Goal: Task Accomplishment & Management: Use online tool/utility

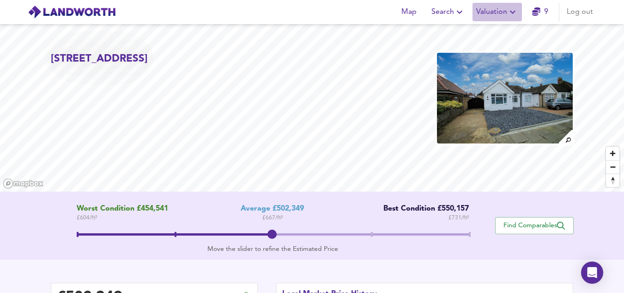
click at [506, 13] on span "Valuation" at bounding box center [498, 12] width 42 height 13
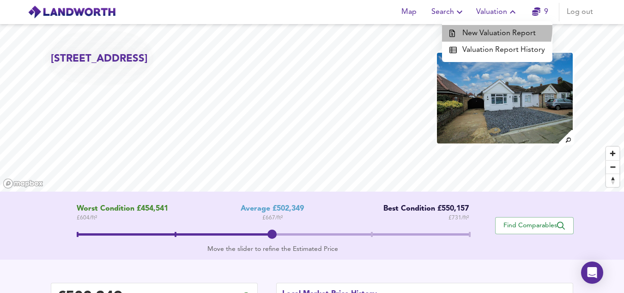
click at [491, 29] on li "New Valuation Report" at bounding box center [497, 33] width 110 height 17
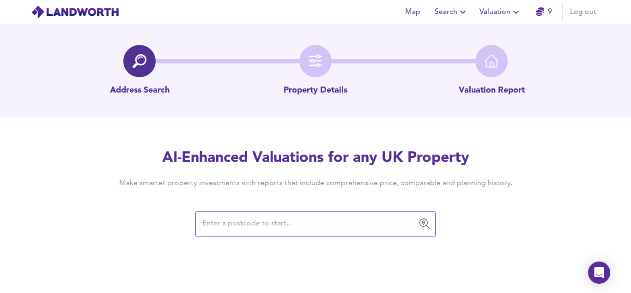
click at [300, 217] on input "text" at bounding box center [309, 224] width 218 height 18
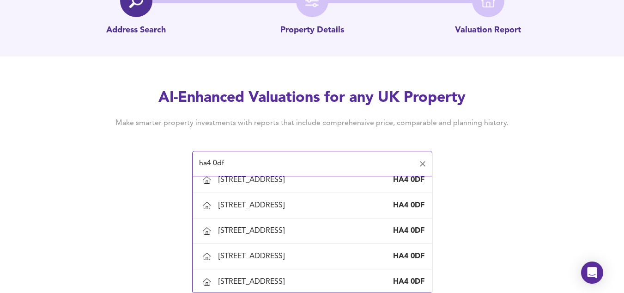
scroll to position [264, 0]
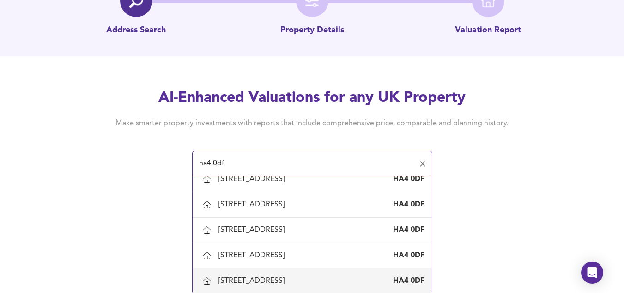
click at [286, 277] on div "[STREET_ADDRESS]" at bounding box center [254, 280] width 70 height 10
type input "[STREET_ADDRESS]"
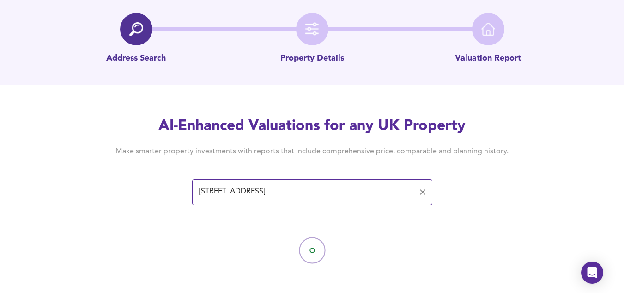
scroll to position [36, 0]
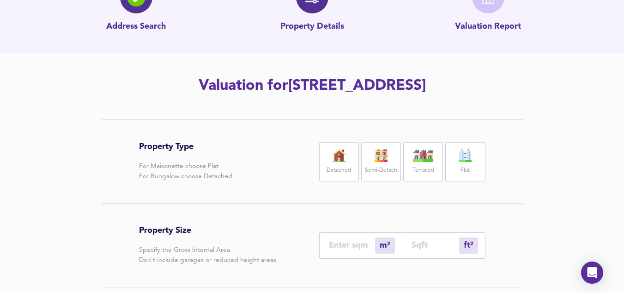
scroll to position [64, 0]
click at [419, 159] on img at bounding box center [423, 154] width 23 height 13
click at [338, 245] on input "number" at bounding box center [352, 244] width 46 height 10
type input "9"
type input "97"
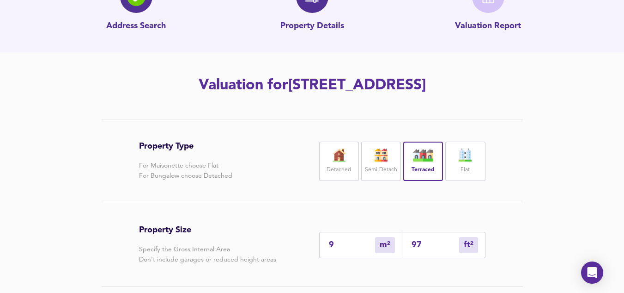
type input "99"
type input "1066"
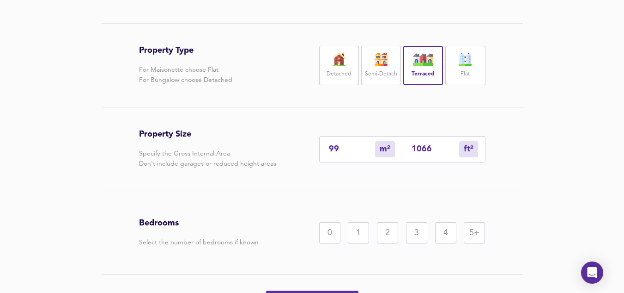
scroll to position [175, 0]
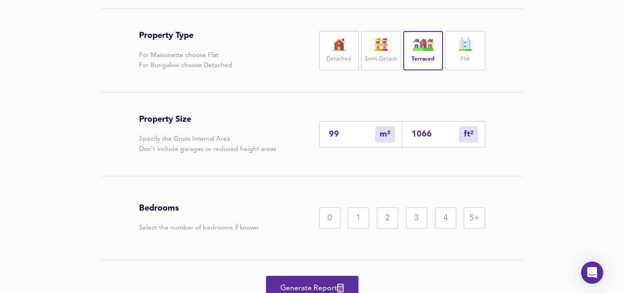
type input "99"
click at [448, 215] on div "4" at bounding box center [445, 217] width 21 height 21
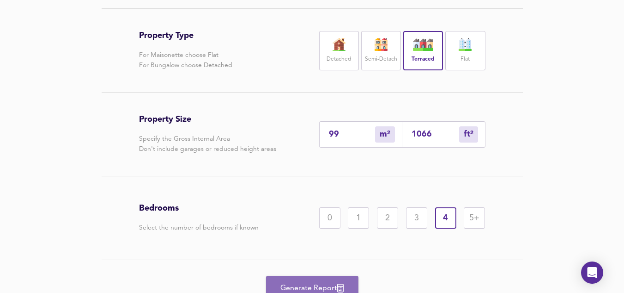
click at [306, 283] on span "Generate Report" at bounding box center [312, 288] width 74 height 13
